Goal: Navigation & Orientation: Find specific page/section

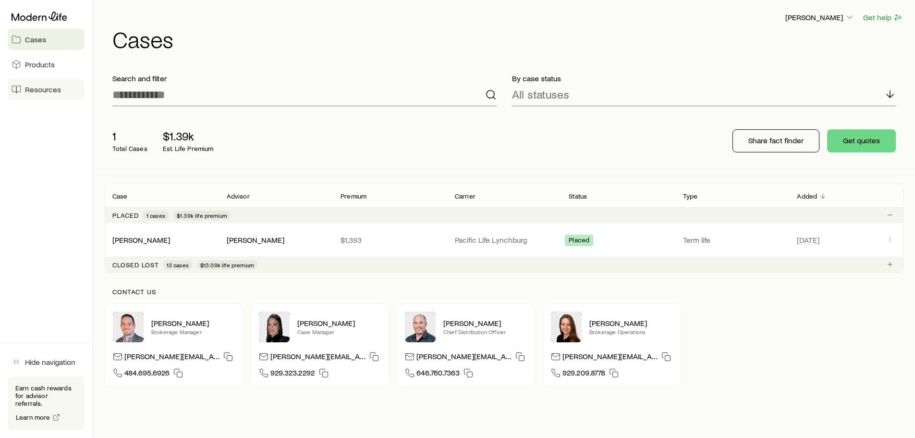
click at [37, 89] on span "Resources" at bounding box center [43, 90] width 36 height 10
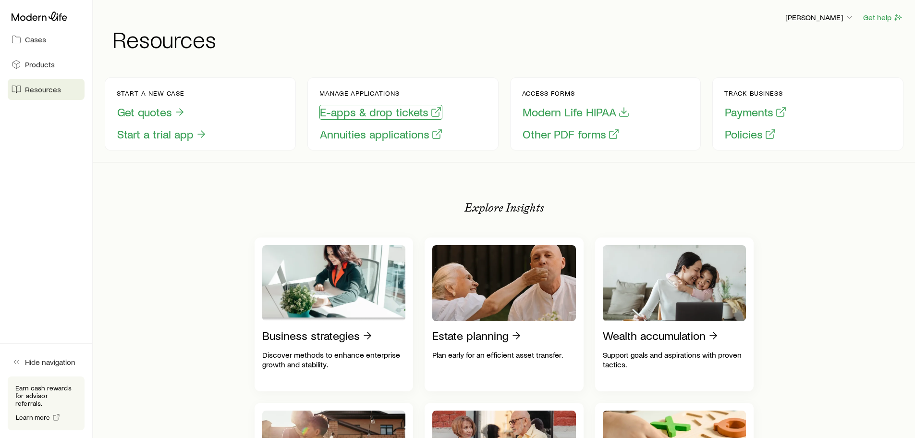
click at [383, 113] on button "E-apps & drop tickets" at bounding box center [380, 112] width 123 height 15
click at [403, 107] on button "E-apps & drop tickets" at bounding box center [380, 112] width 123 height 15
click at [30, 43] on span "Cases" at bounding box center [35, 40] width 21 height 10
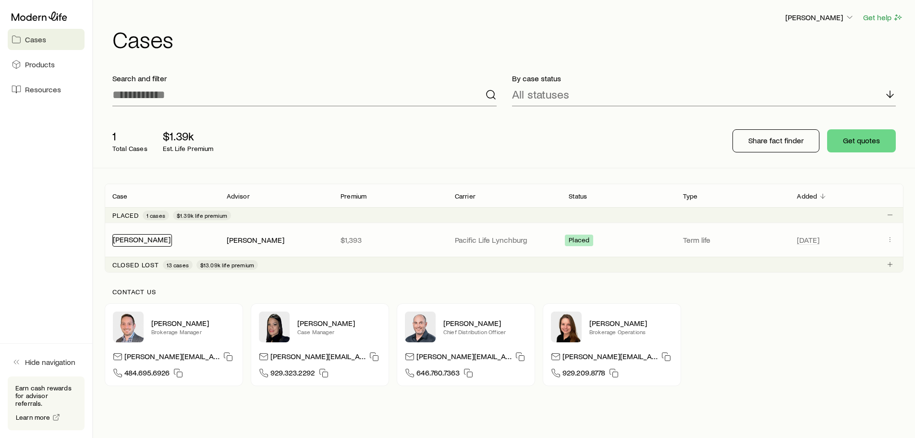
click at [138, 241] on link "[PERSON_NAME]" at bounding box center [142, 238] width 58 height 9
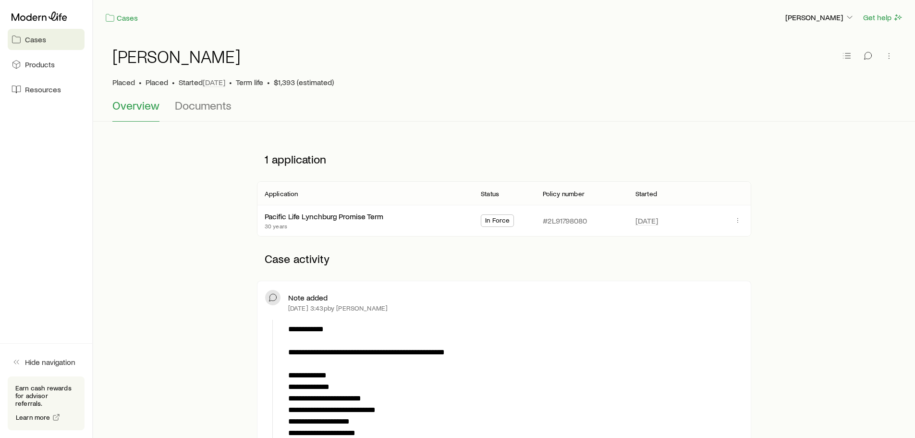
click at [30, 38] on span "Cases" at bounding box center [35, 40] width 21 height 10
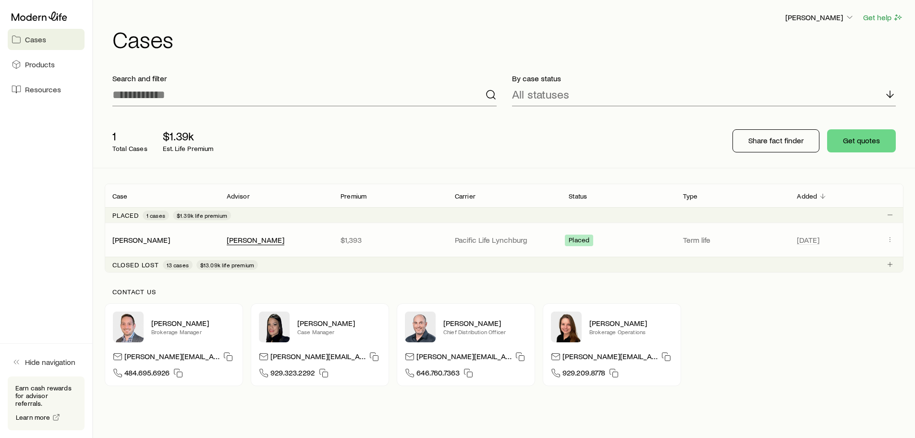
click at [243, 238] on div "[PERSON_NAME]" at bounding box center [256, 240] width 58 height 10
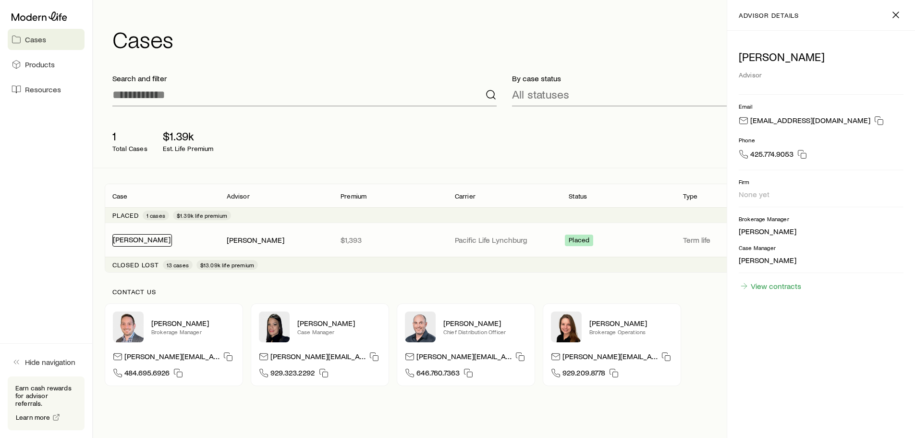
click at [137, 238] on link "[PERSON_NAME]" at bounding box center [142, 238] width 58 height 9
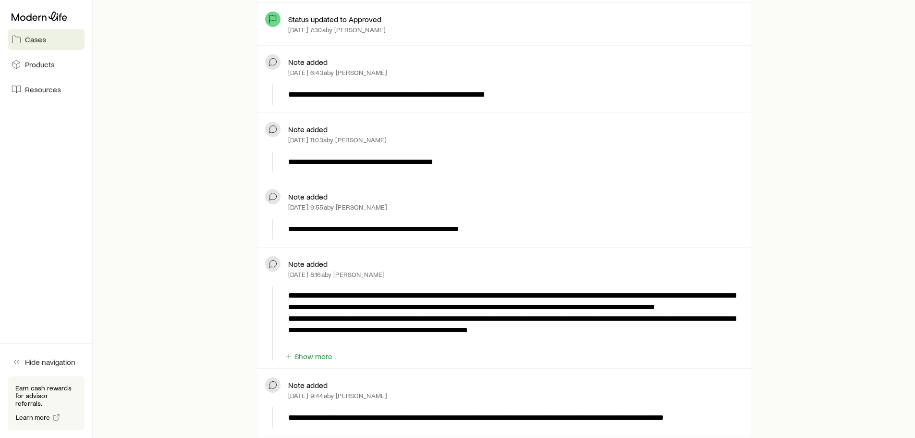
scroll to position [1105, 0]
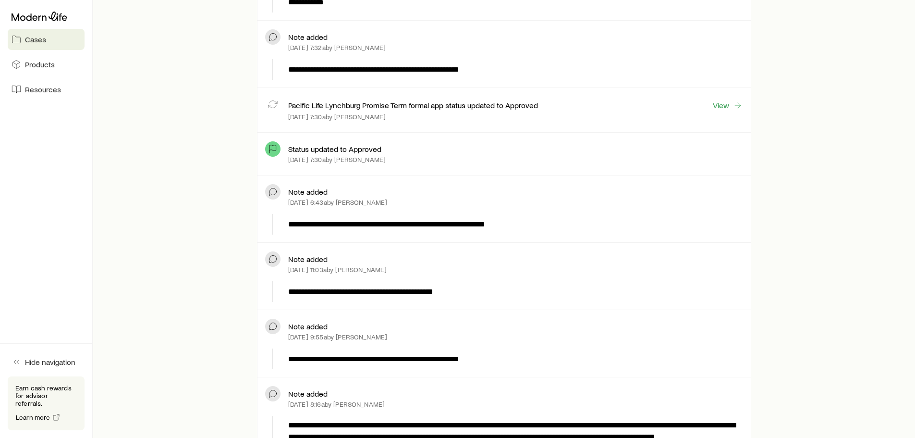
drag, startPoint x: 914, startPoint y: 196, endPoint x: 919, endPoint y: 189, distance: 8.4
click at [915, 196] on html "**********" at bounding box center [457, 241] width 915 height 2693
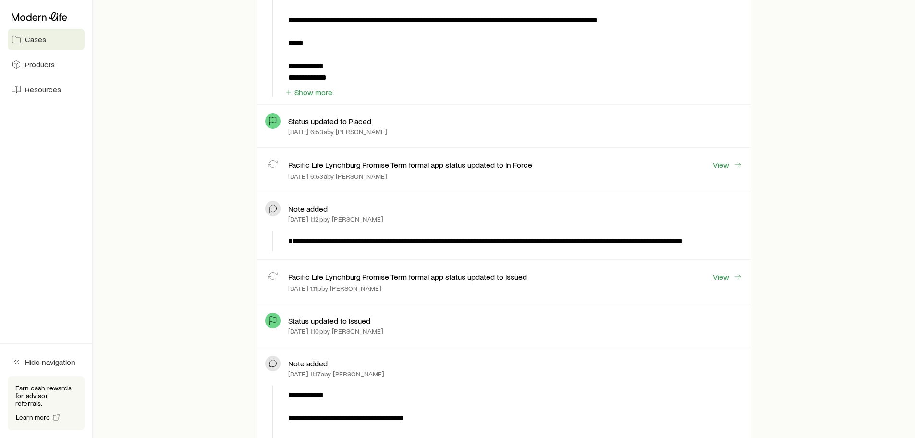
scroll to position [0, 0]
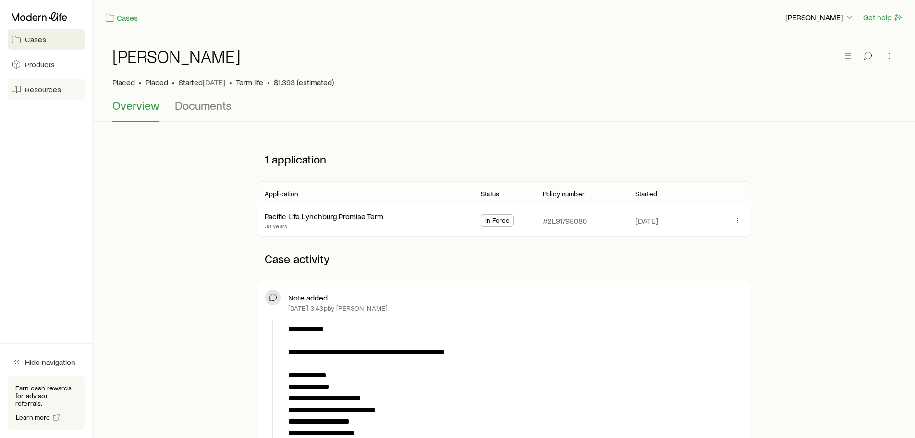
click at [36, 91] on span "Resources" at bounding box center [43, 90] width 36 height 10
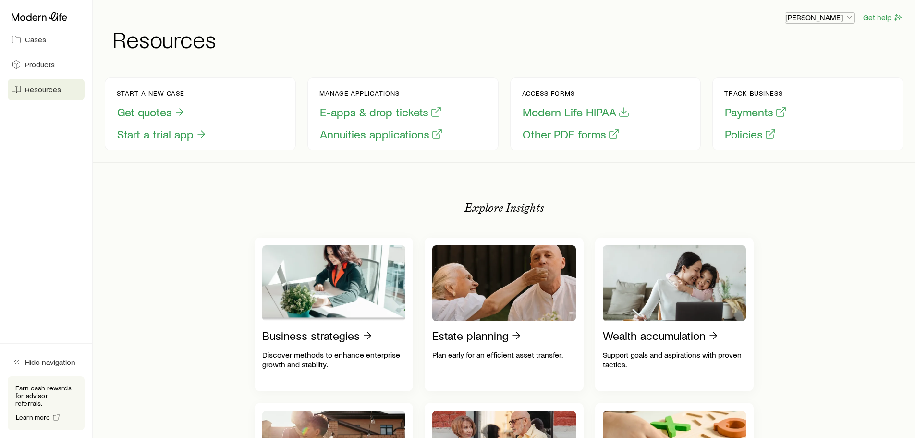
click at [850, 15] on icon "button" at bounding box center [850, 17] width 10 height 10
click at [26, 41] on span "Cases" at bounding box center [35, 40] width 21 height 10
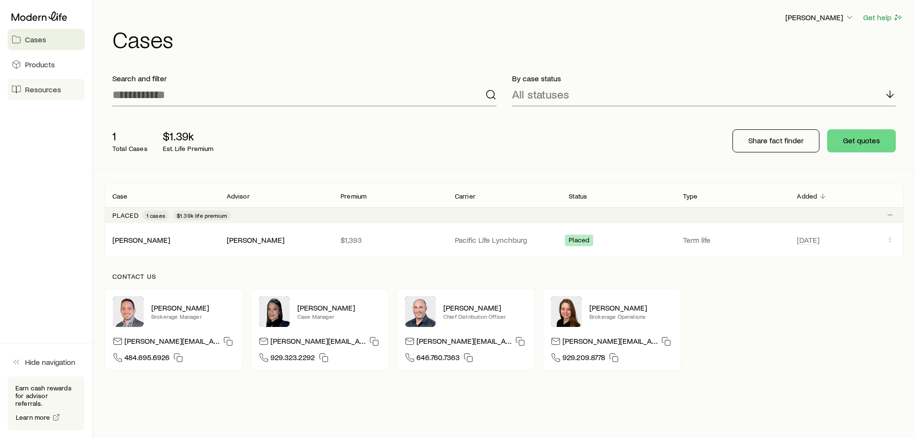
click at [31, 92] on span "Resources" at bounding box center [43, 90] width 36 height 10
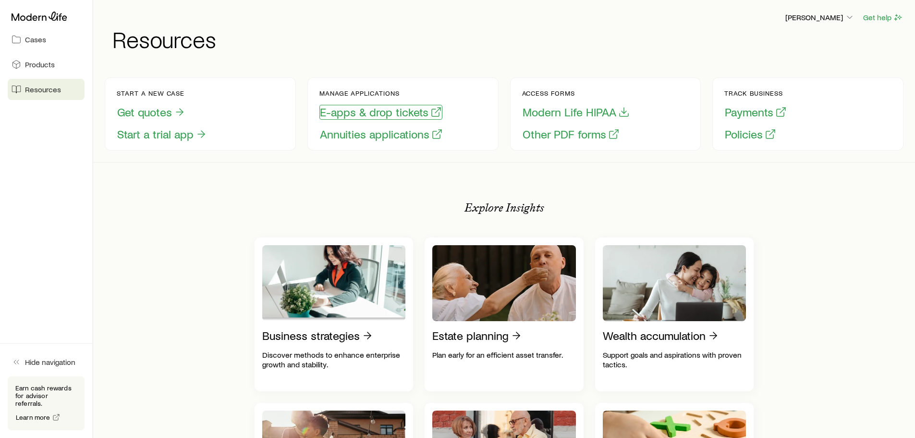
click at [403, 110] on button "E-apps & drop tickets" at bounding box center [380, 112] width 123 height 15
click at [32, 37] on span "Cases" at bounding box center [35, 40] width 21 height 10
